Goal: Entertainment & Leisure: Consume media (video, audio)

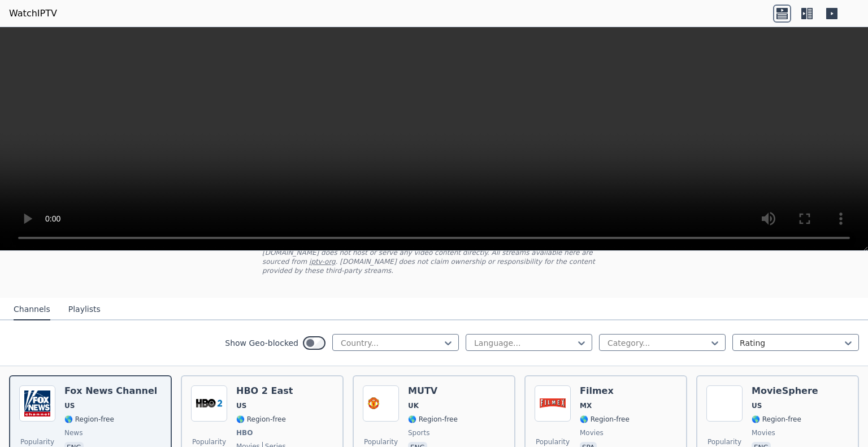
scroll to position [81, 0]
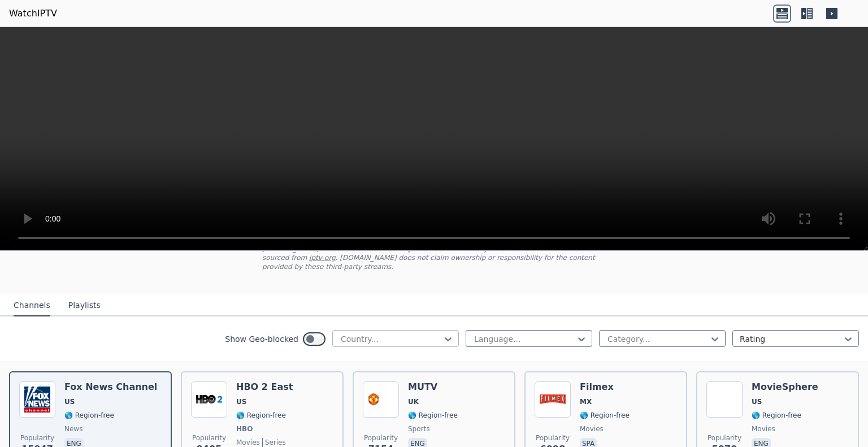
click at [393, 333] on div at bounding box center [391, 338] width 103 height 11
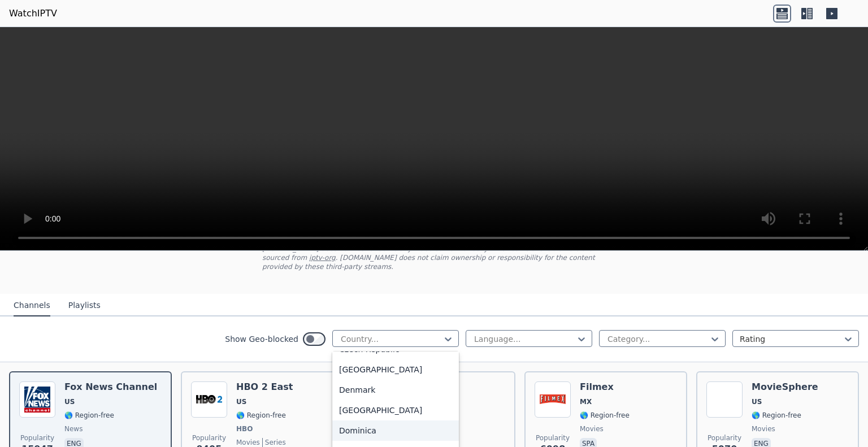
scroll to position [990, 0]
click at [365, 389] on div "Denmark" at bounding box center [395, 391] width 127 height 20
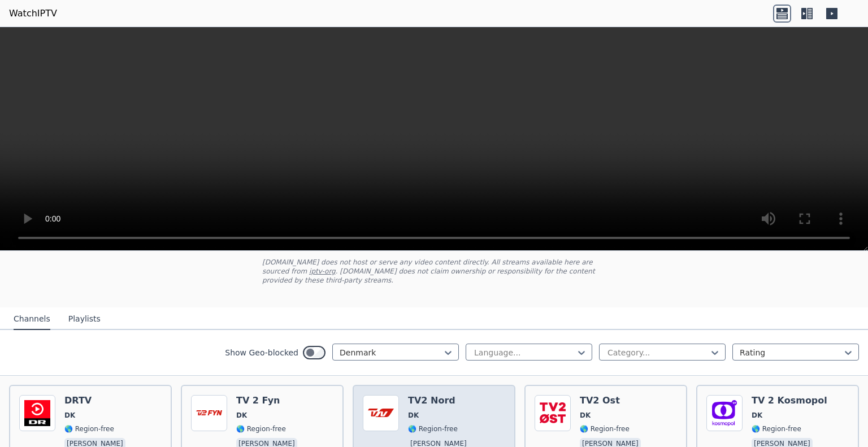
scroll to position [88, 0]
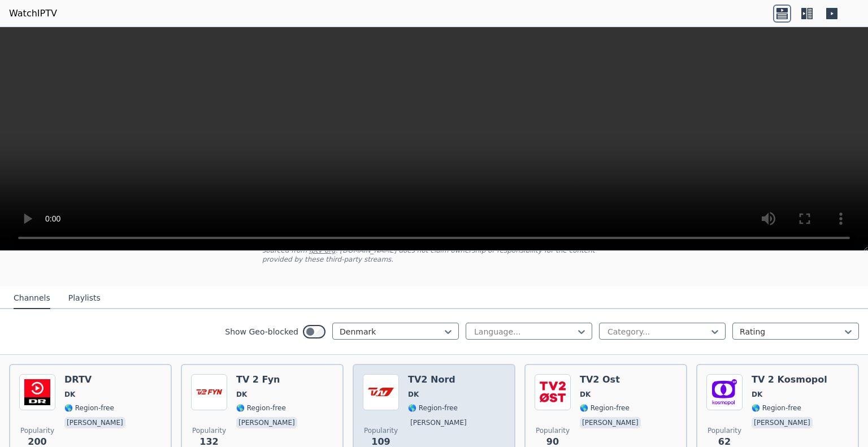
click at [437, 391] on div "TV2 [PERSON_NAME] 🌎 Region-free [PERSON_NAME]" at bounding box center [439, 414] width 63 height 81
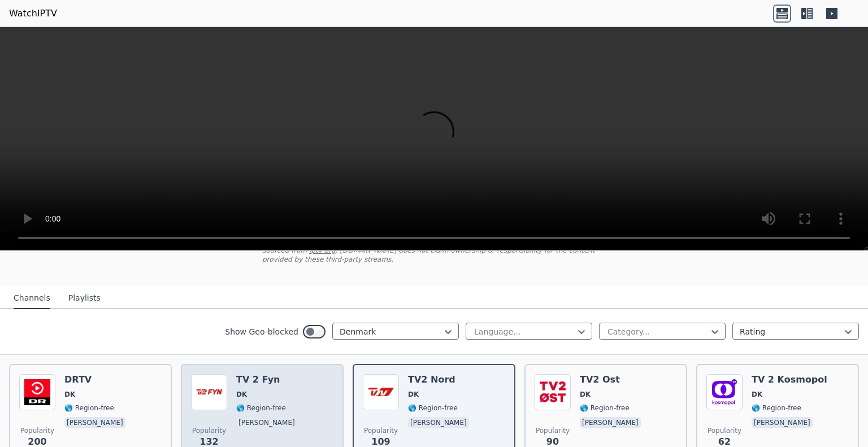
click at [319, 386] on div "Popularity 132 TV 2 Fyn DK 🌎 Region-free [PERSON_NAME]" at bounding box center [262, 414] width 142 height 81
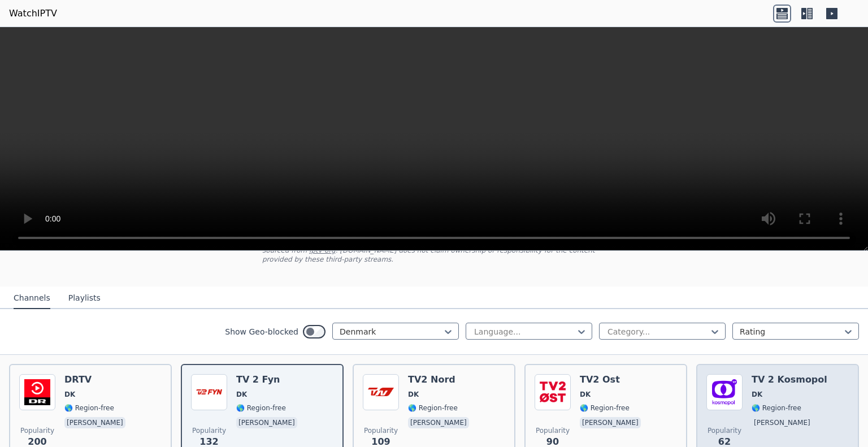
click at [698, 415] on div "Popularity 62 TV 2 Kosmopol DK 🌎 Region-free [PERSON_NAME]" at bounding box center [777, 415] width 163 height 102
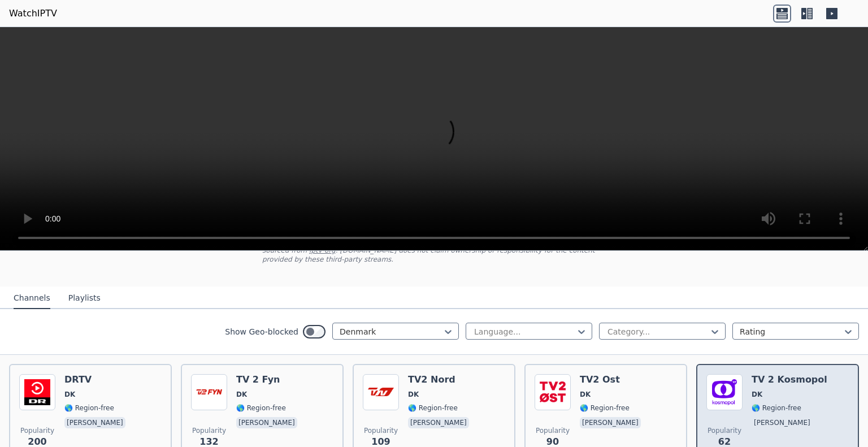
click at [765, 405] on div "TV 2 Kosmopol DK 🌎 Region-free [PERSON_NAME]" at bounding box center [789, 414] width 76 height 81
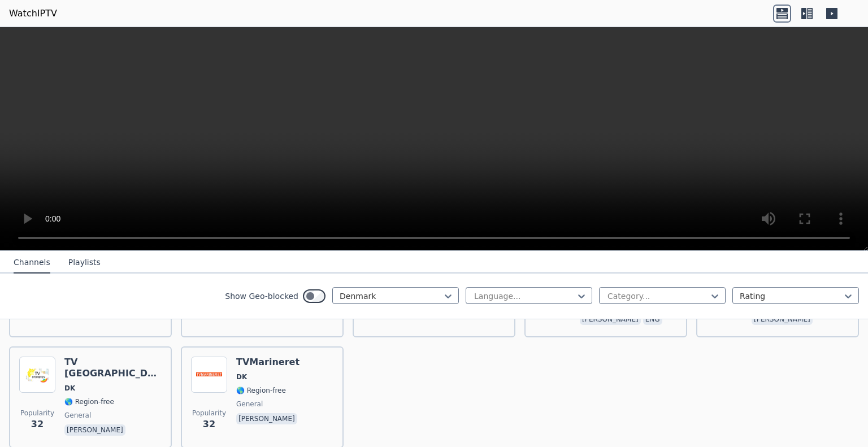
scroll to position [189, 0]
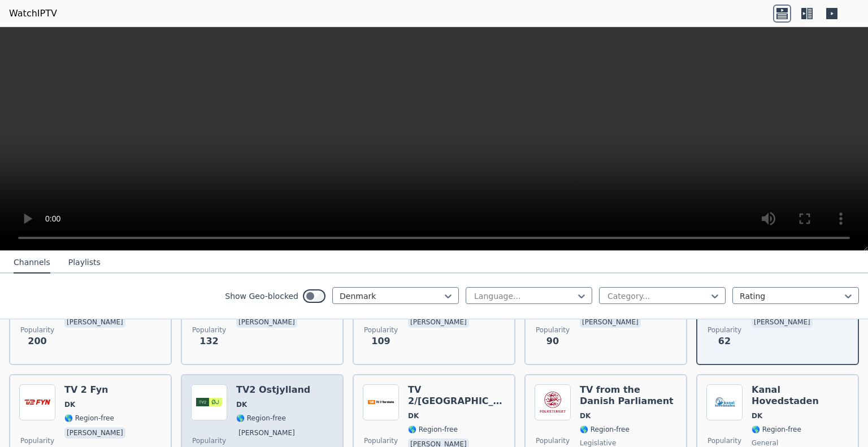
drag, startPoint x: 765, startPoint y: 405, endPoint x: 294, endPoint y: 394, distance: 471.3
click at [294, 394] on div "Popularity 50 TV2 Ostjylland [GEOGRAPHIC_DATA] 🌎 Region-free [PERSON_NAME]" at bounding box center [262, 424] width 142 height 81
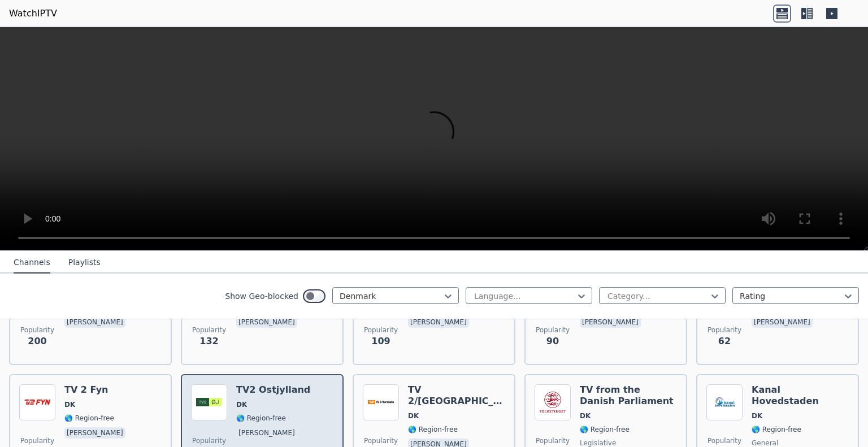
click at [290, 399] on div "TV2 Ostjylland DK 🌎 Region-free [PERSON_NAME]" at bounding box center [273, 424] width 74 height 81
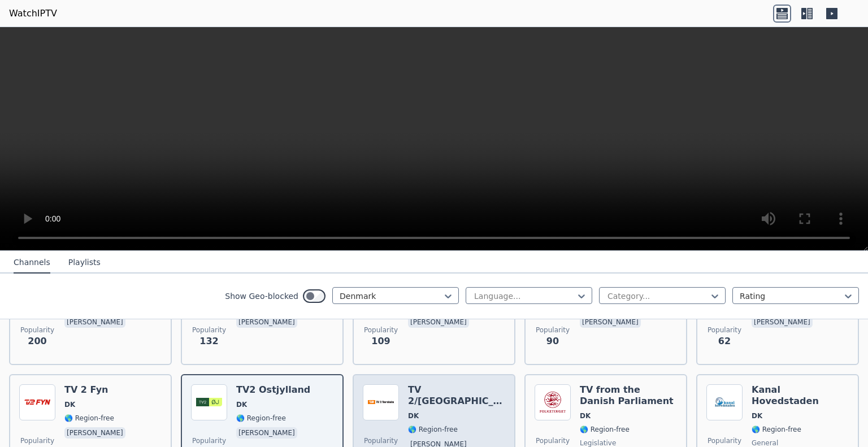
click at [392, 403] on img at bounding box center [381, 402] width 36 height 36
